Goal: Task Accomplishment & Management: Use online tool/utility

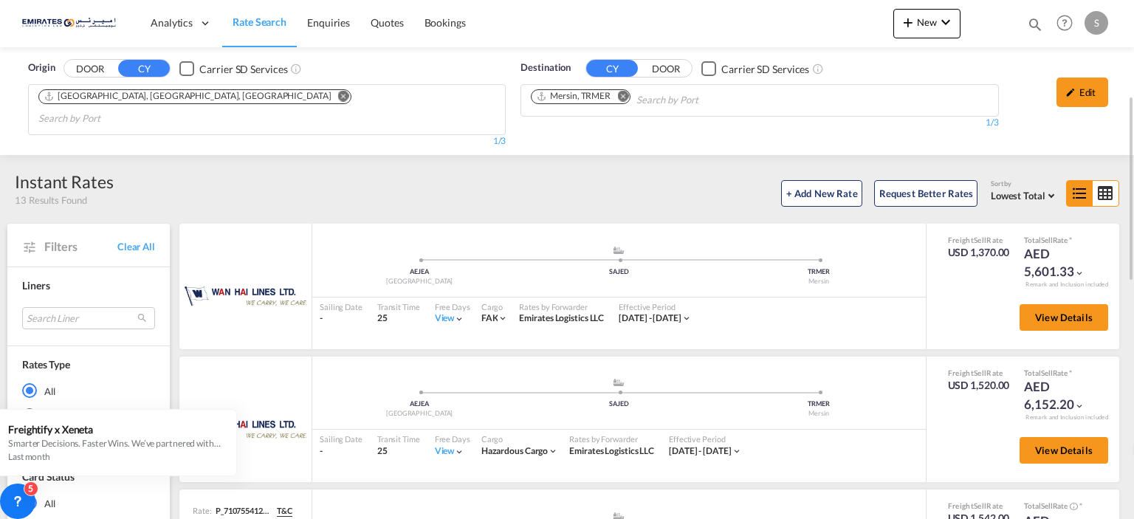
scroll to position [70, 0]
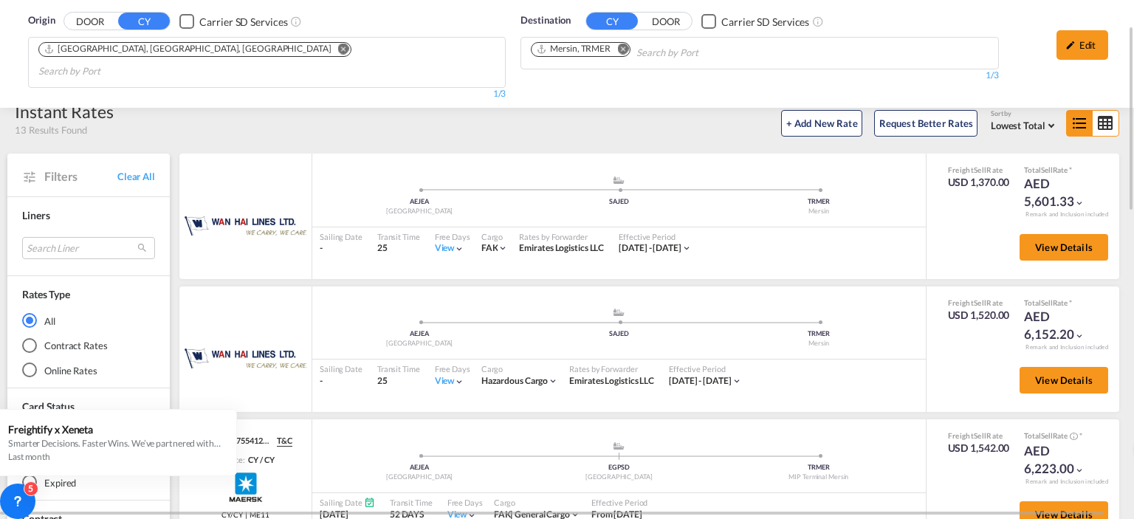
click at [628, 50] on md-icon "Remove" at bounding box center [622, 49] width 11 height 11
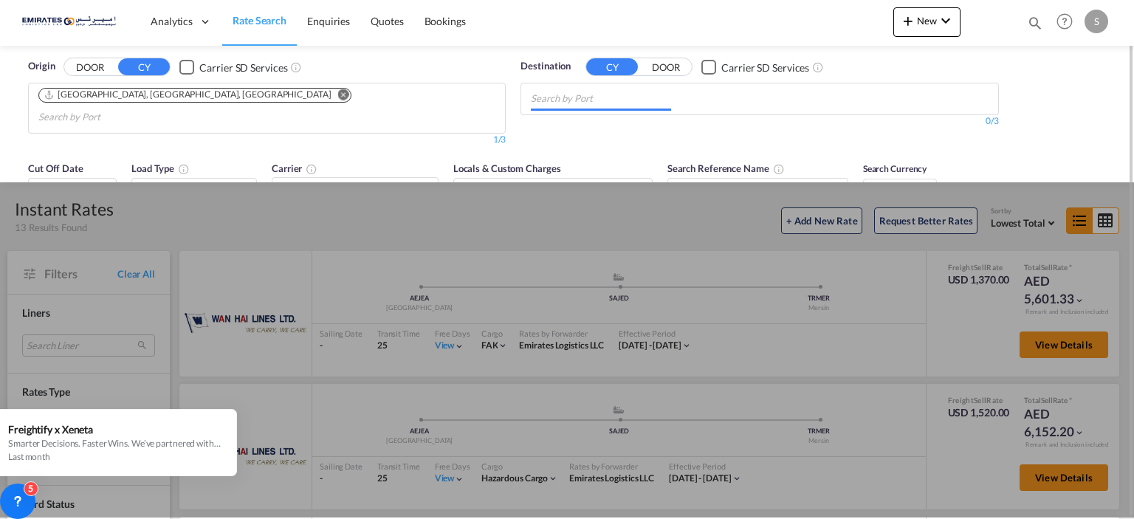
scroll to position [0, 0]
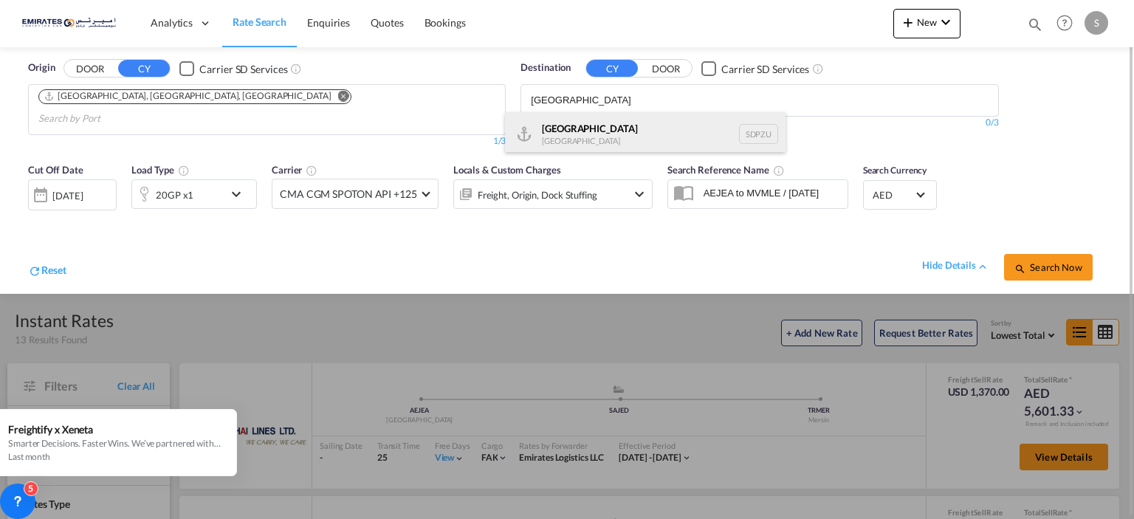
type input "[GEOGRAPHIC_DATA]"
click at [615, 122] on div "[GEOGRAPHIC_DATA] [GEOGRAPHIC_DATA] SDPZU" at bounding box center [645, 134] width 281 height 44
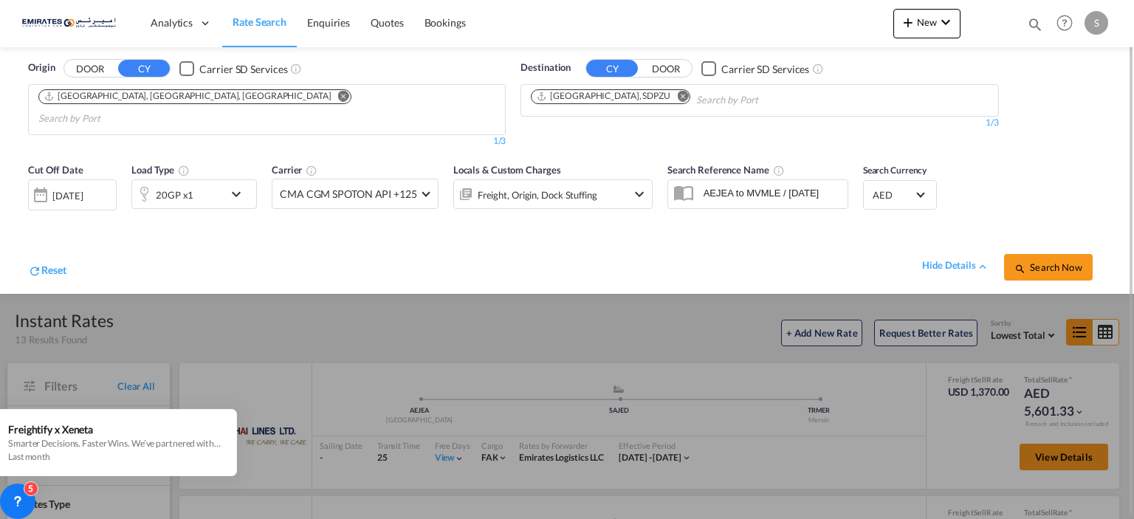
click at [238, 185] on md-icon "icon-chevron-down" at bounding box center [239, 194] width 25 height 18
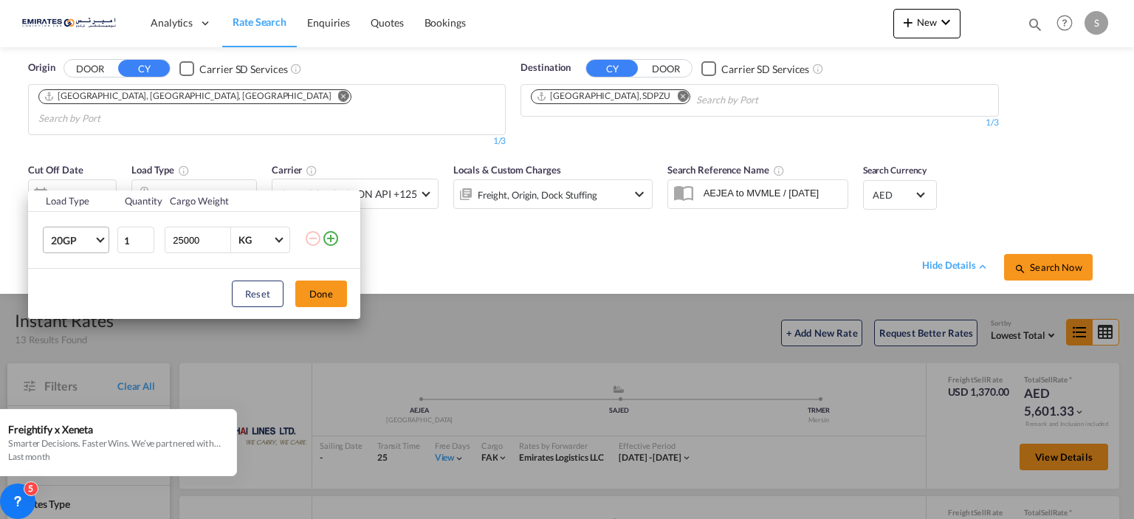
click at [107, 241] on md-select-value "20GP" at bounding box center [78, 239] width 59 height 25
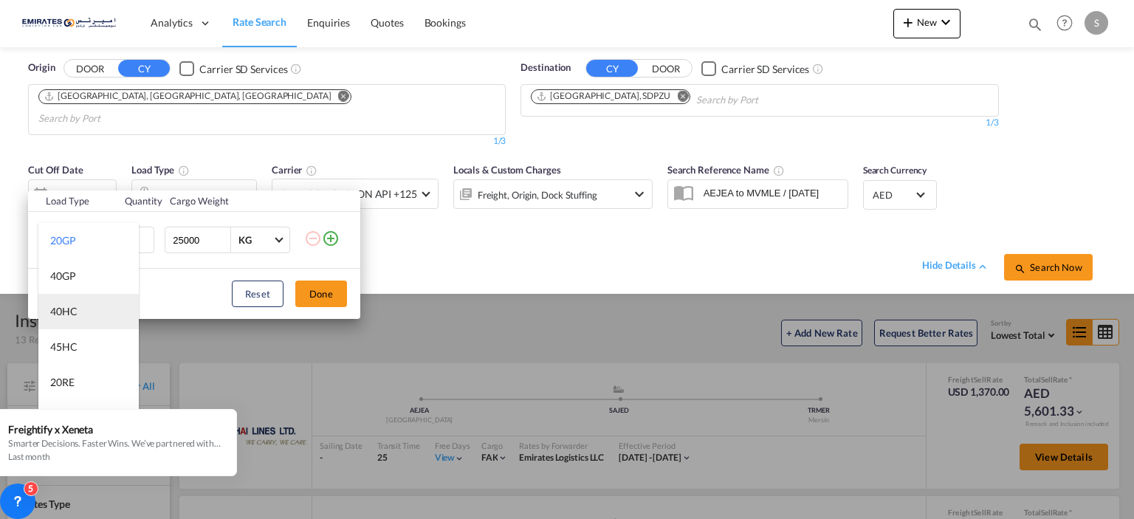
click at [68, 307] on div "40HC" at bounding box center [63, 311] width 27 height 15
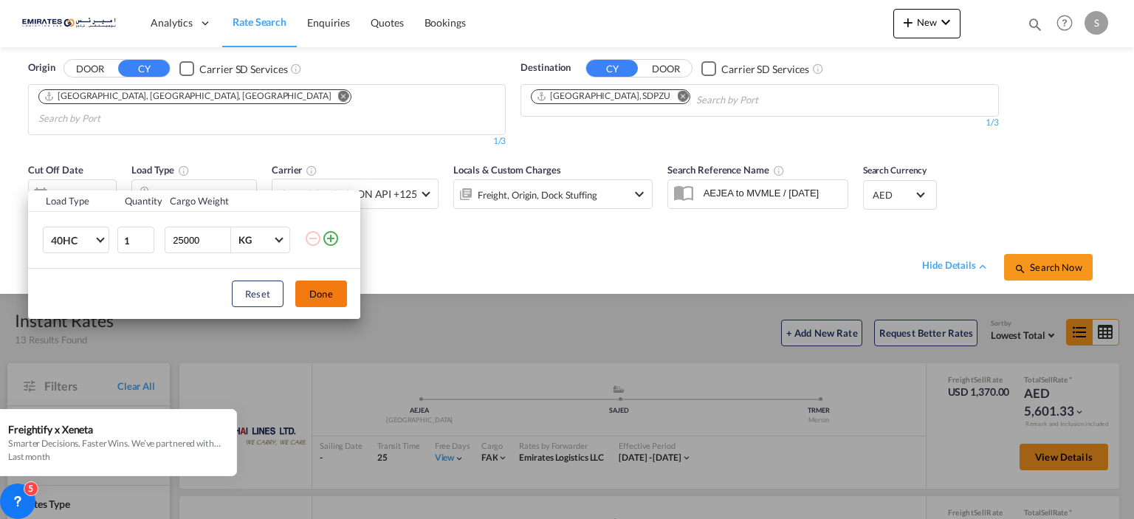
click at [343, 295] on button "Done" at bounding box center [321, 294] width 52 height 27
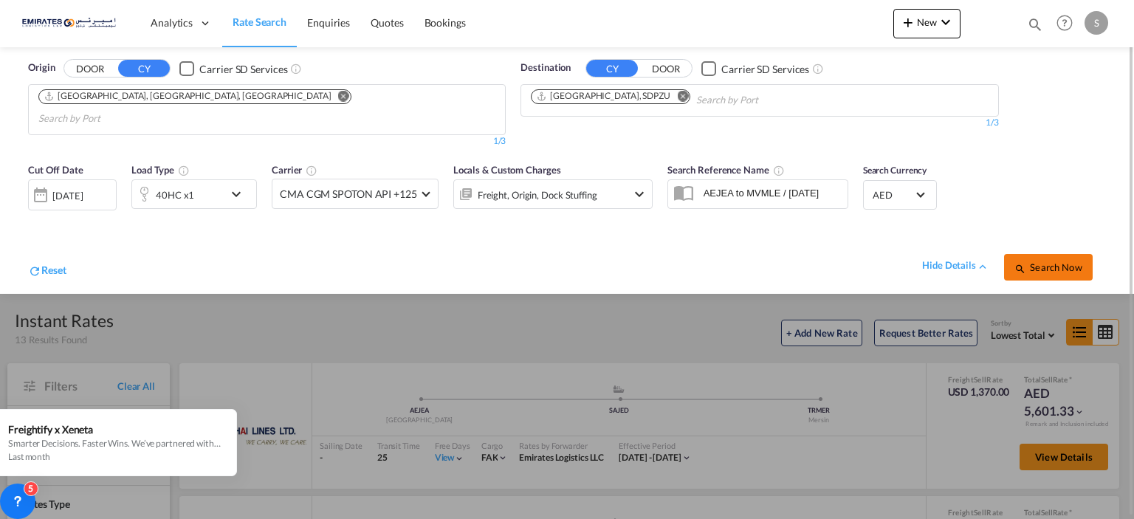
click at [1046, 261] on span "Search Now" at bounding box center [1048, 267] width 67 height 12
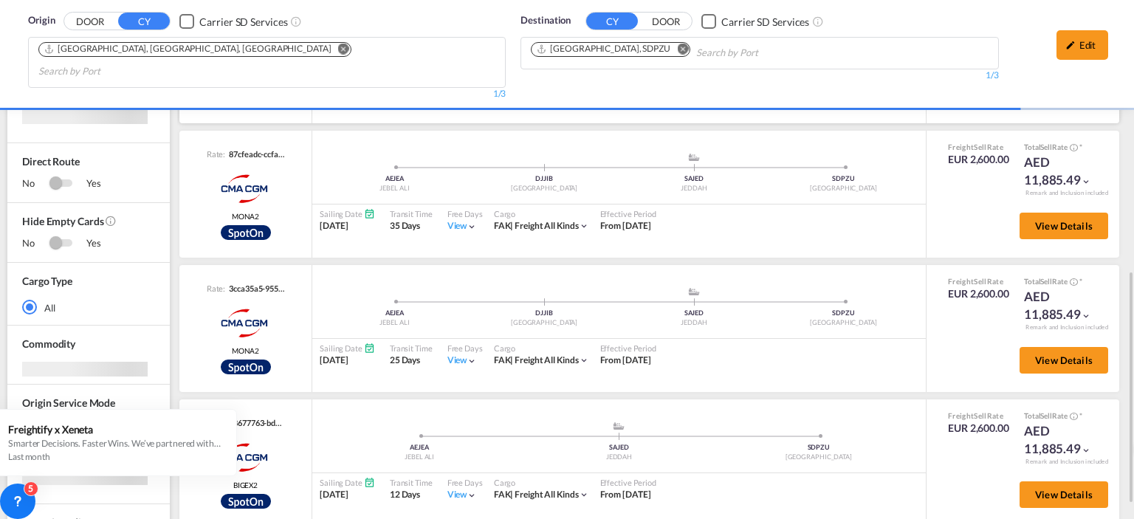
scroll to position [443, 0]
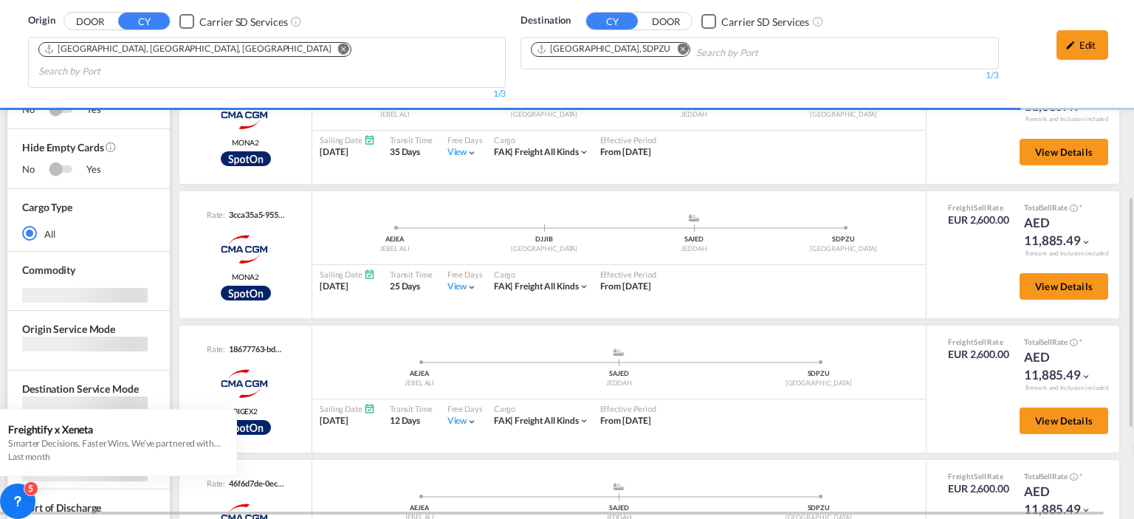
click at [677, 48] on md-icon "Remove" at bounding box center [682, 49] width 11 height 11
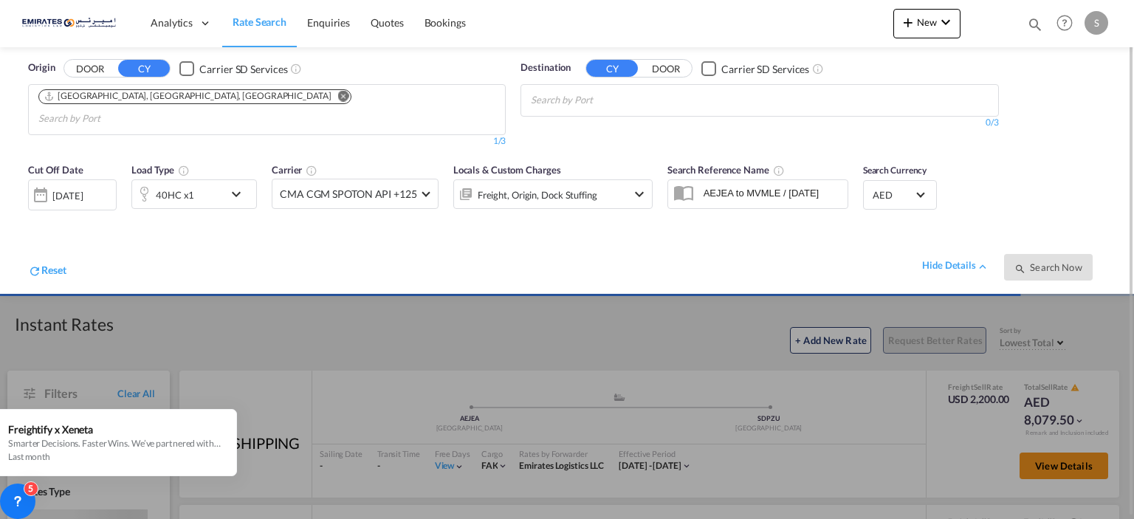
click at [586, 100] on body "Analytics Dashboard Rate Search Enquiries Quotes Bookings" at bounding box center [567, 259] width 1134 height 519
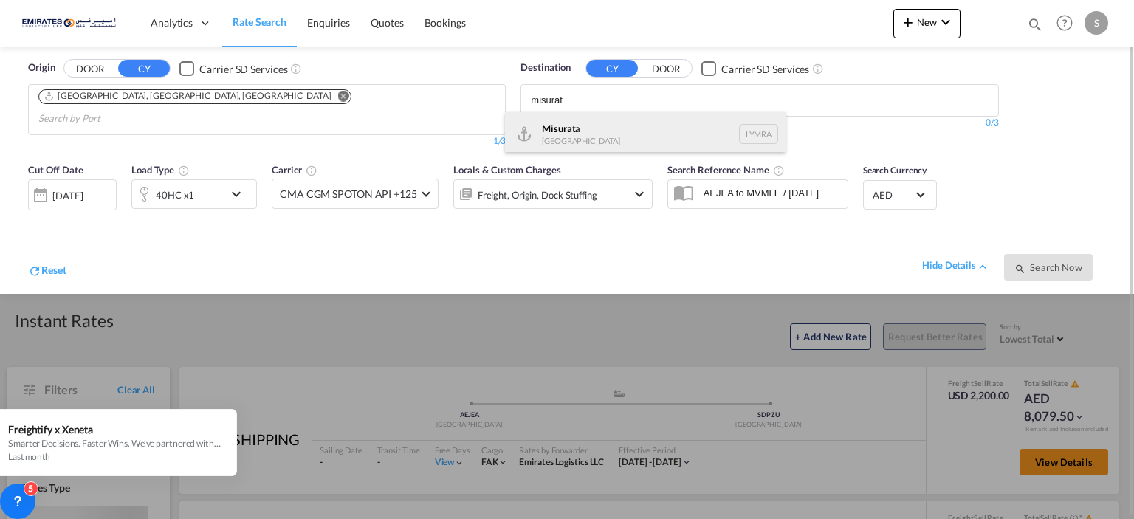
type input "misurat"
click at [594, 128] on div "Misurat a [GEOGRAPHIC_DATA] [GEOGRAPHIC_DATA]" at bounding box center [645, 134] width 281 height 44
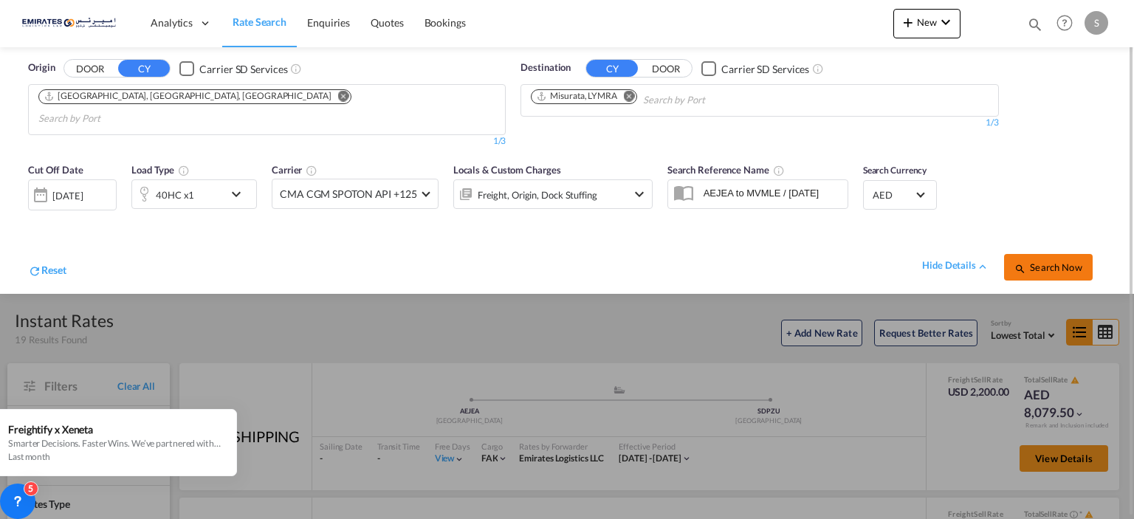
click at [1061, 261] on span "Search Now" at bounding box center [1048, 267] width 67 height 12
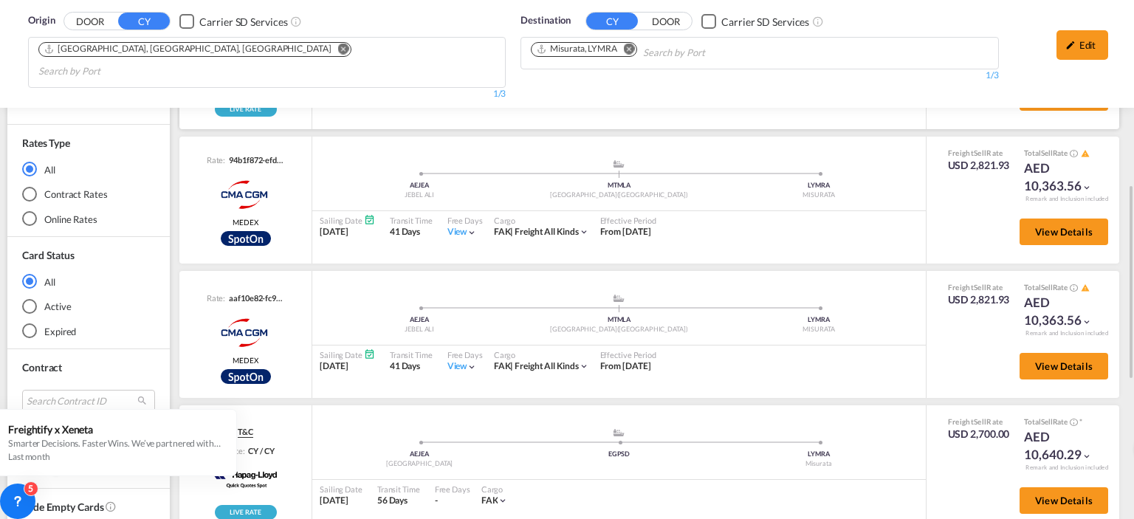
scroll to position [295, 0]
